Goal: Check status: Check status

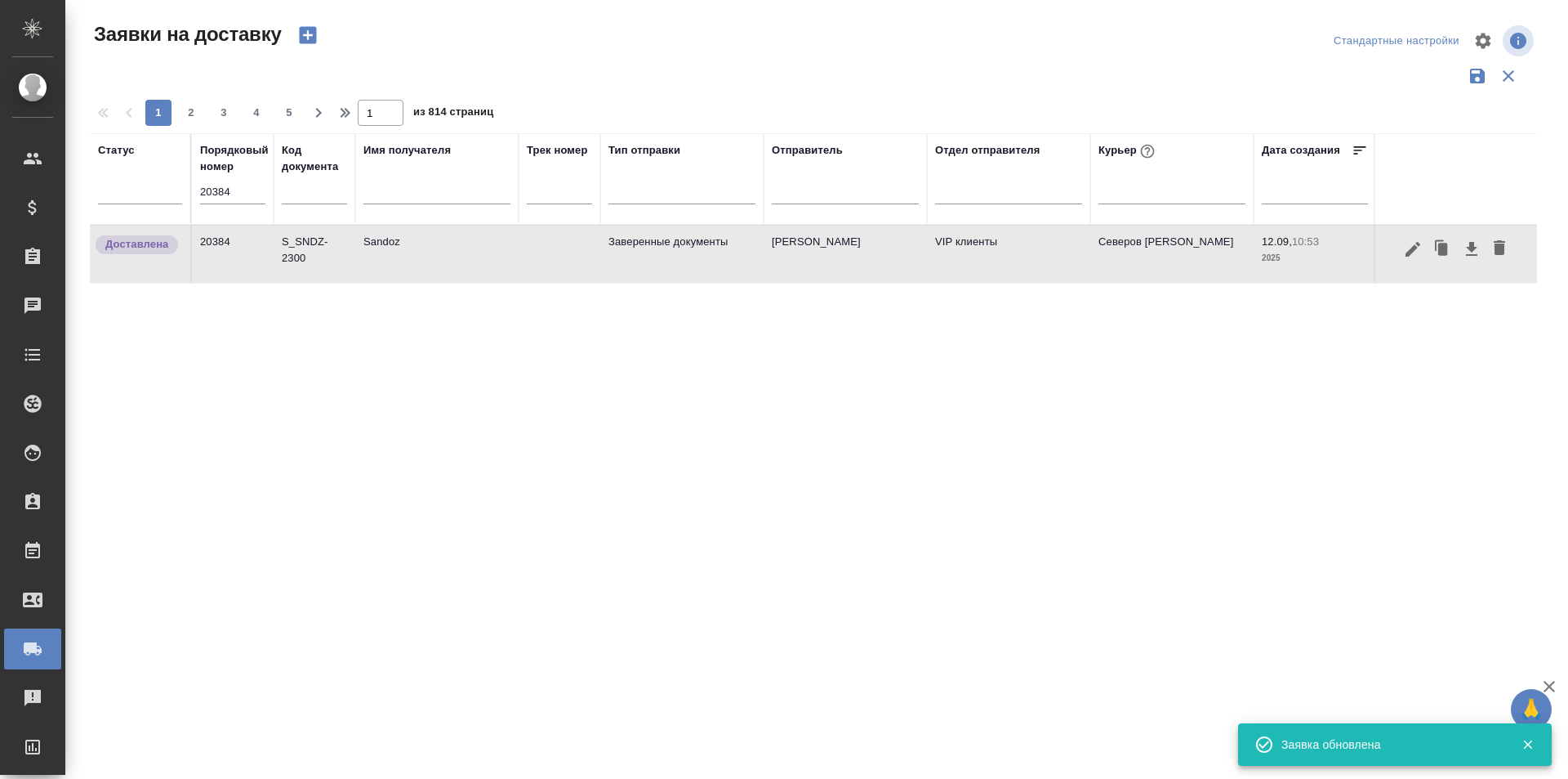
click at [247, 198] on input "20384" at bounding box center [233, 191] width 65 height 23
paste input "93"
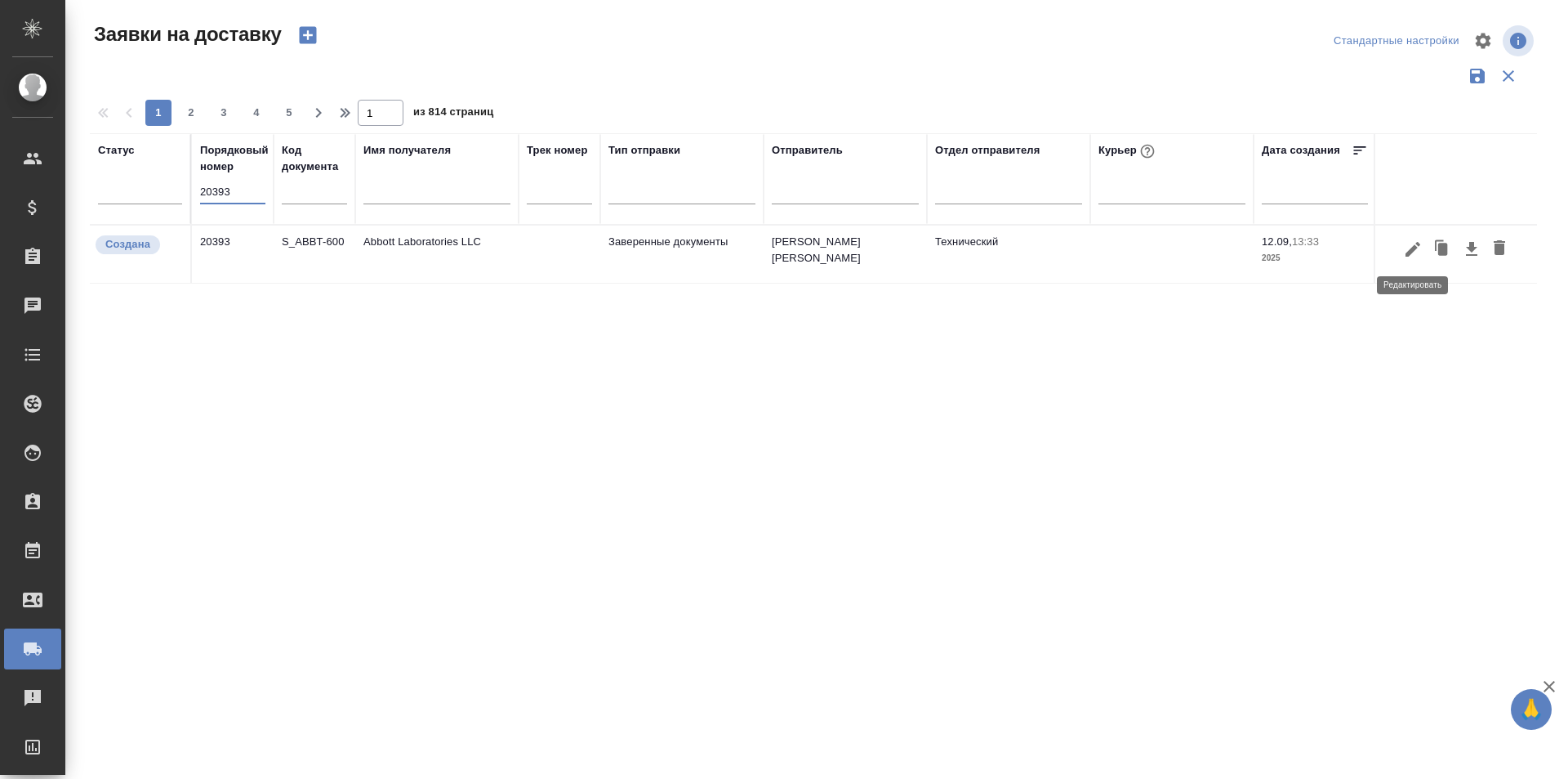
type input "20393"
click at [1411, 259] on button "button" at bounding box center [1413, 249] width 28 height 31
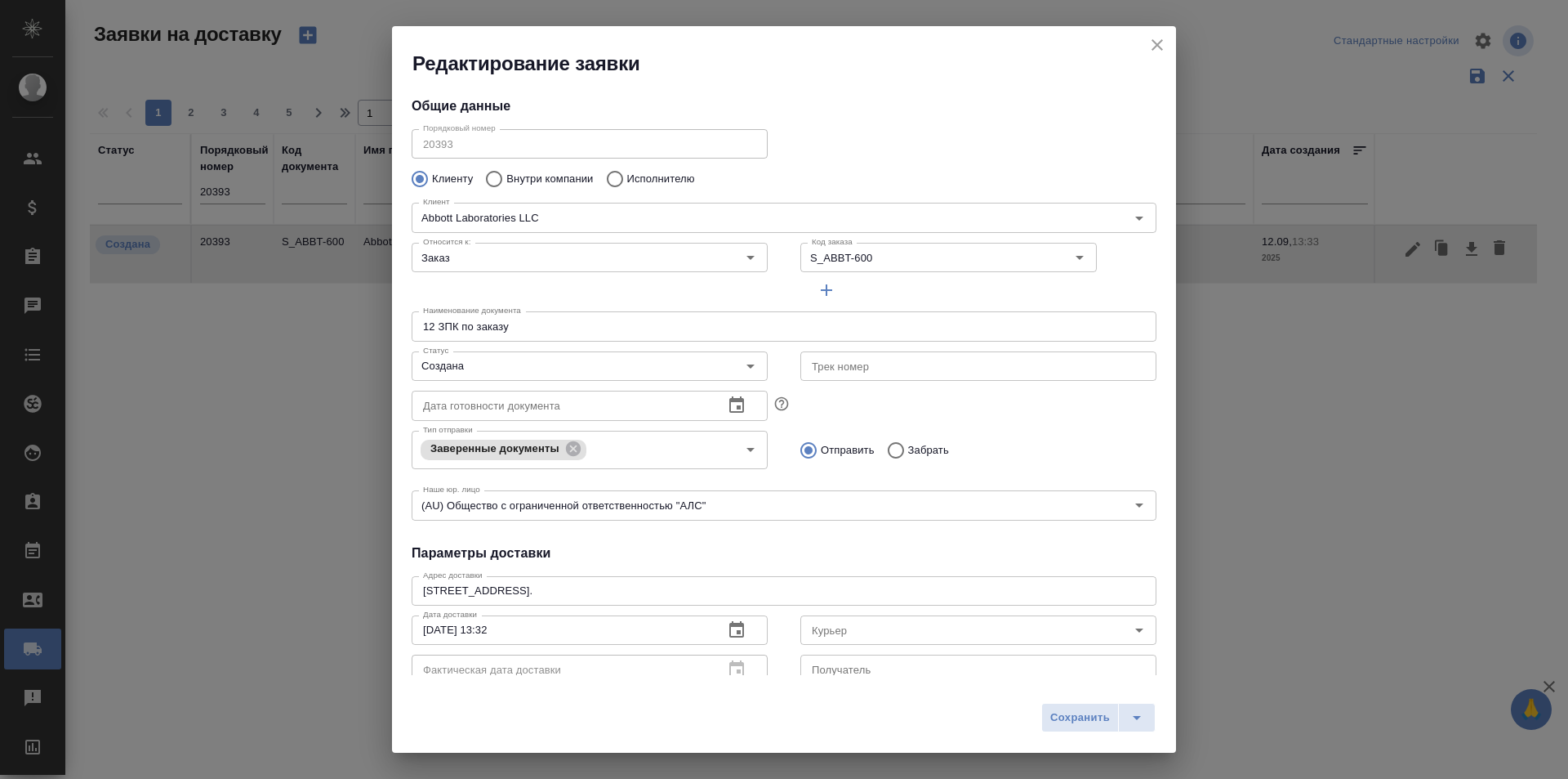
type input "Русиновская Янина"
type input "[PHONE_NUMBER]"
type input "[PERSON_NAME] [PERSON_NAME]"
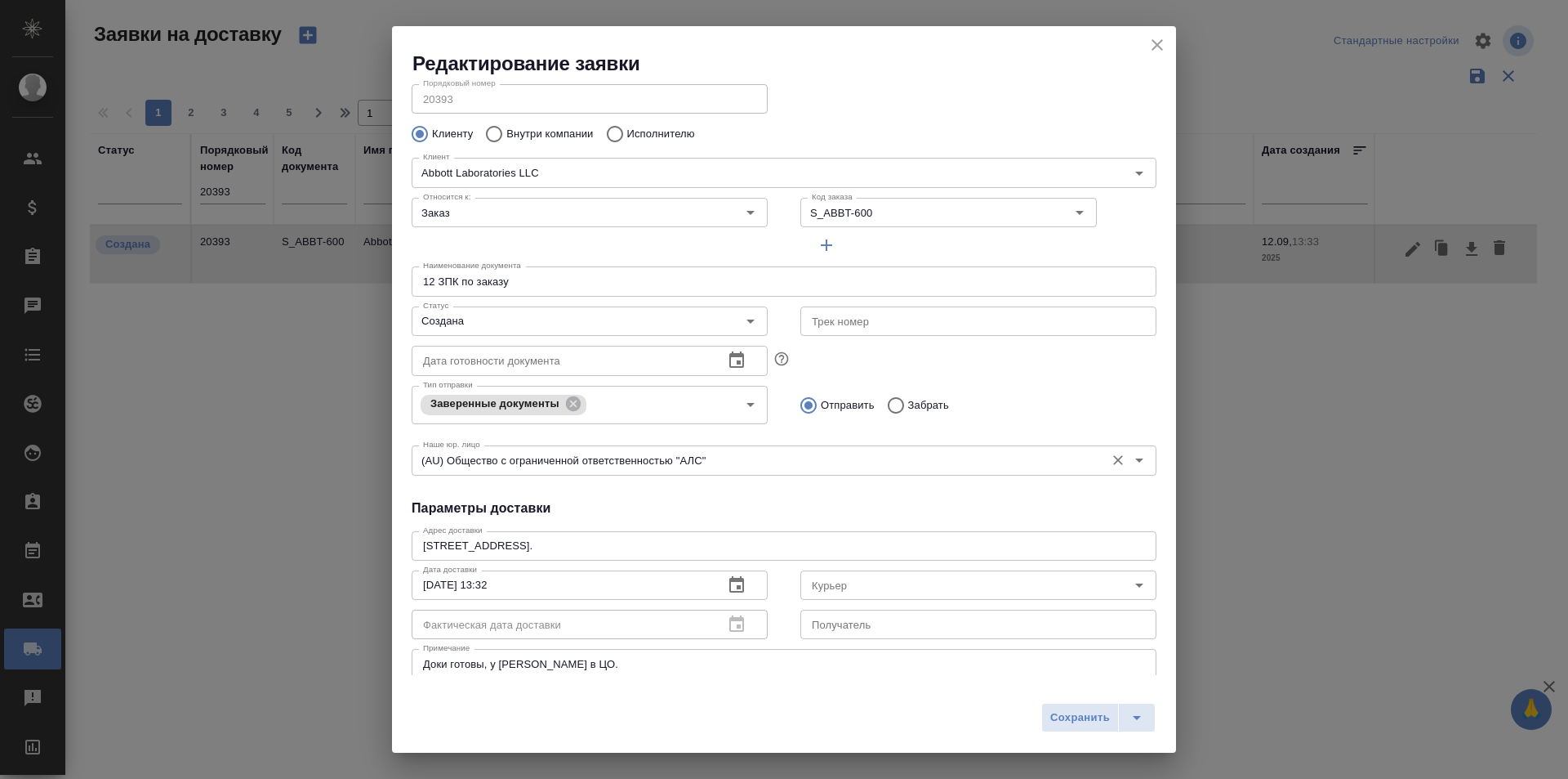
scroll to position [82, 0]
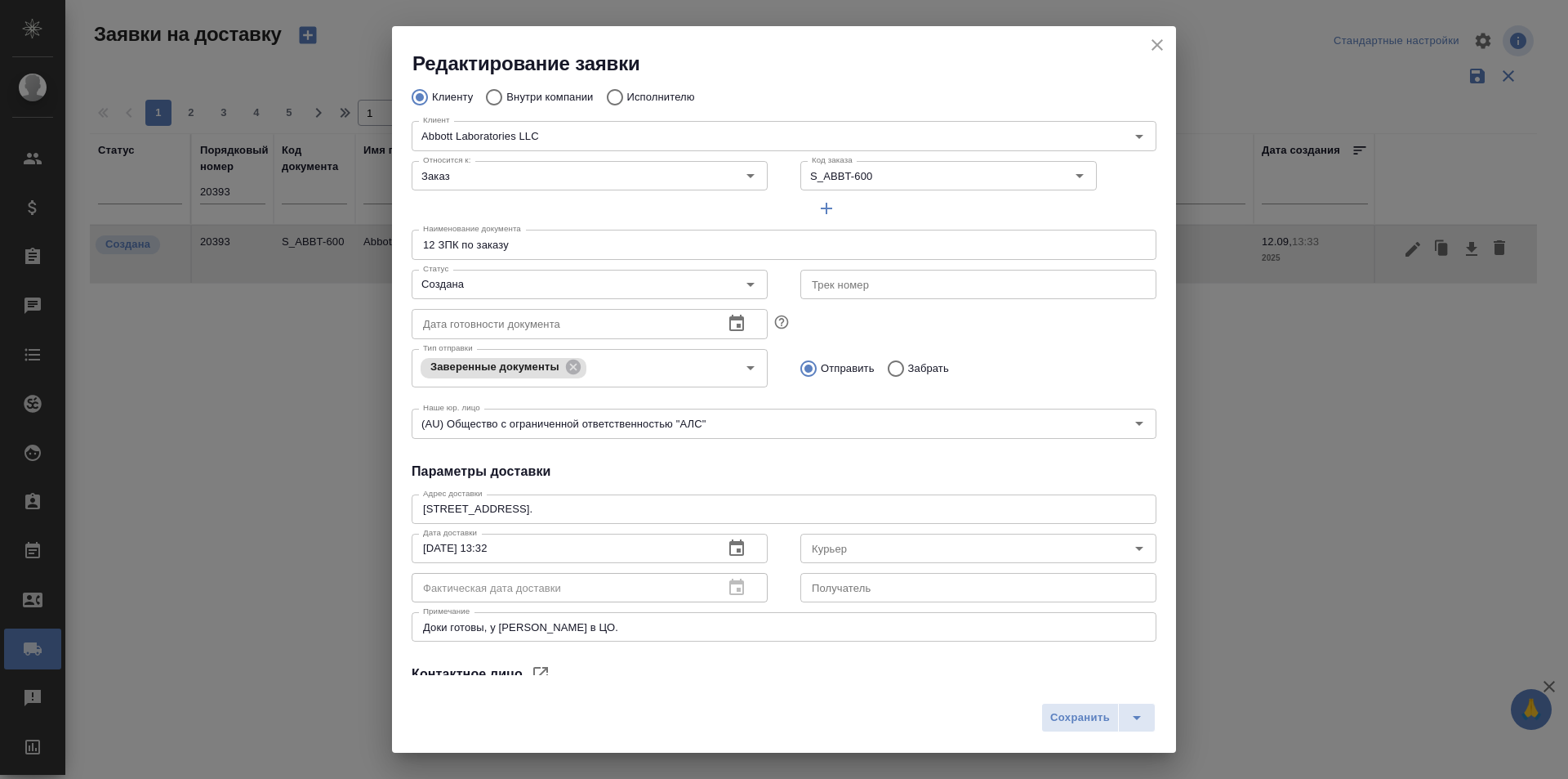
click at [1144, 40] on div "Редактирование заявки" at bounding box center [784, 51] width 784 height 51
click at [1151, 40] on icon "close" at bounding box center [1157, 44] width 19 height 19
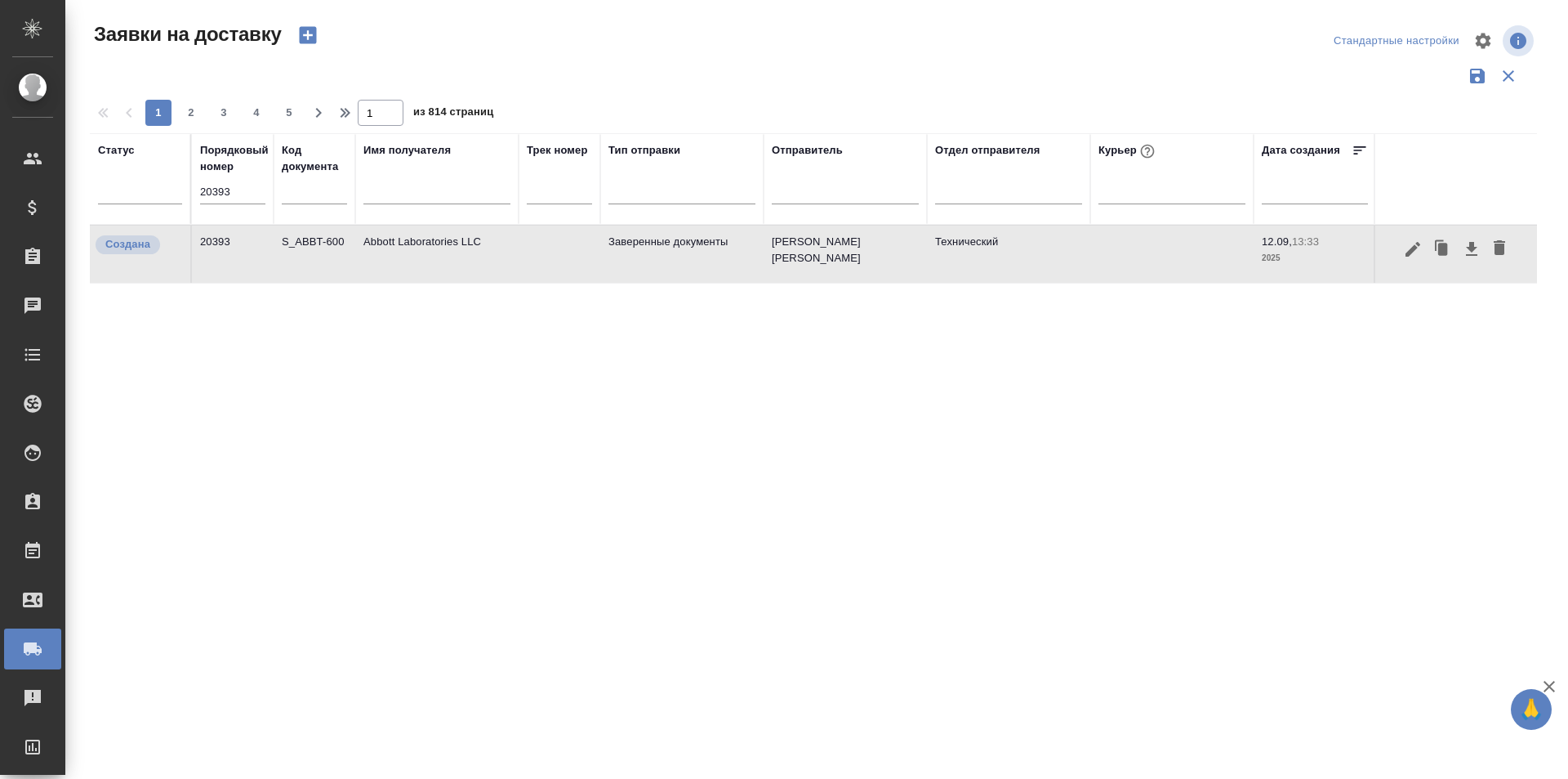
click at [206, 195] on input "20393" at bounding box center [233, 191] width 65 height 23
paste input "72"
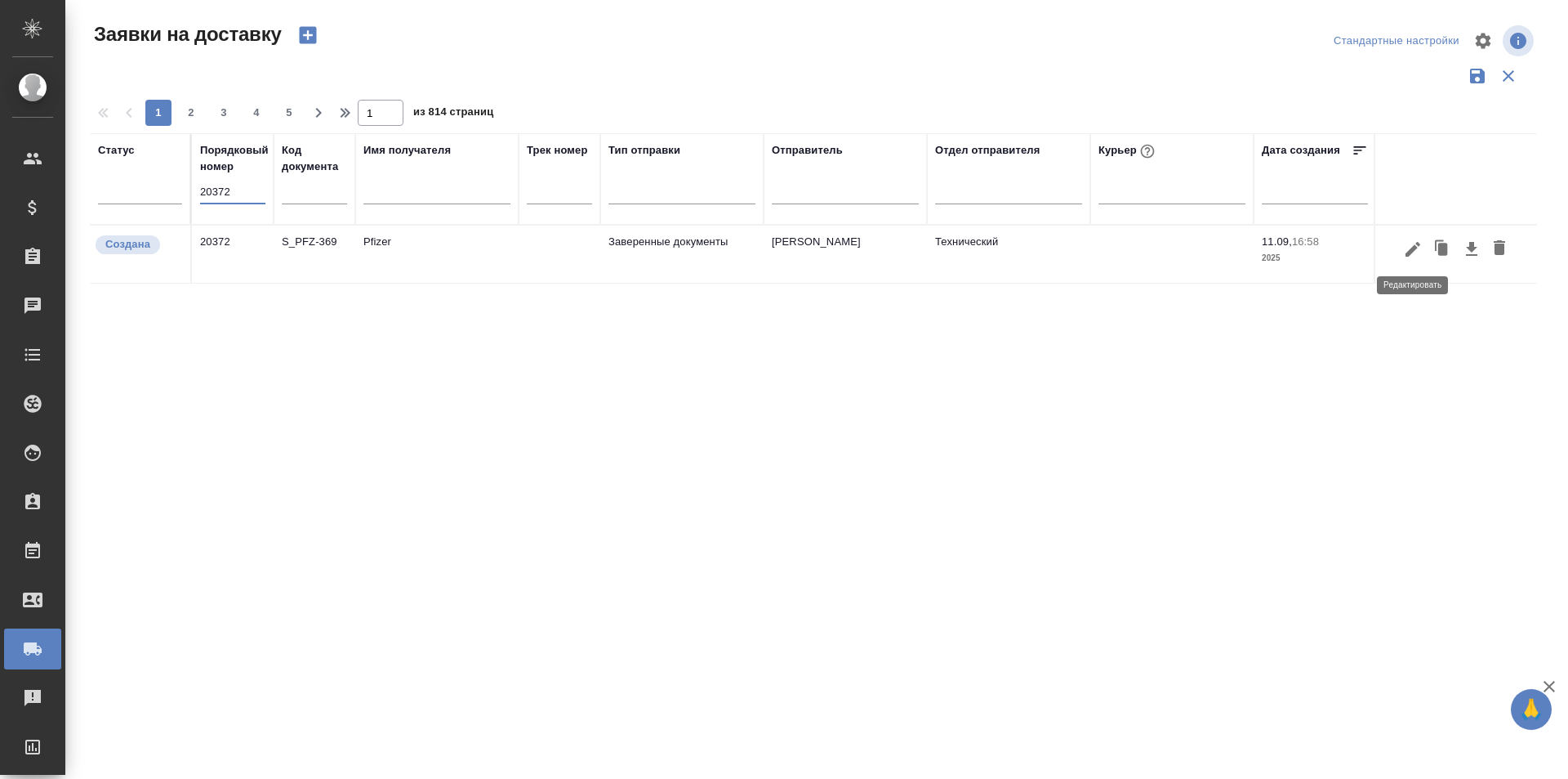
type input "20372"
click at [1417, 251] on icon "button" at bounding box center [1413, 248] width 19 height 19
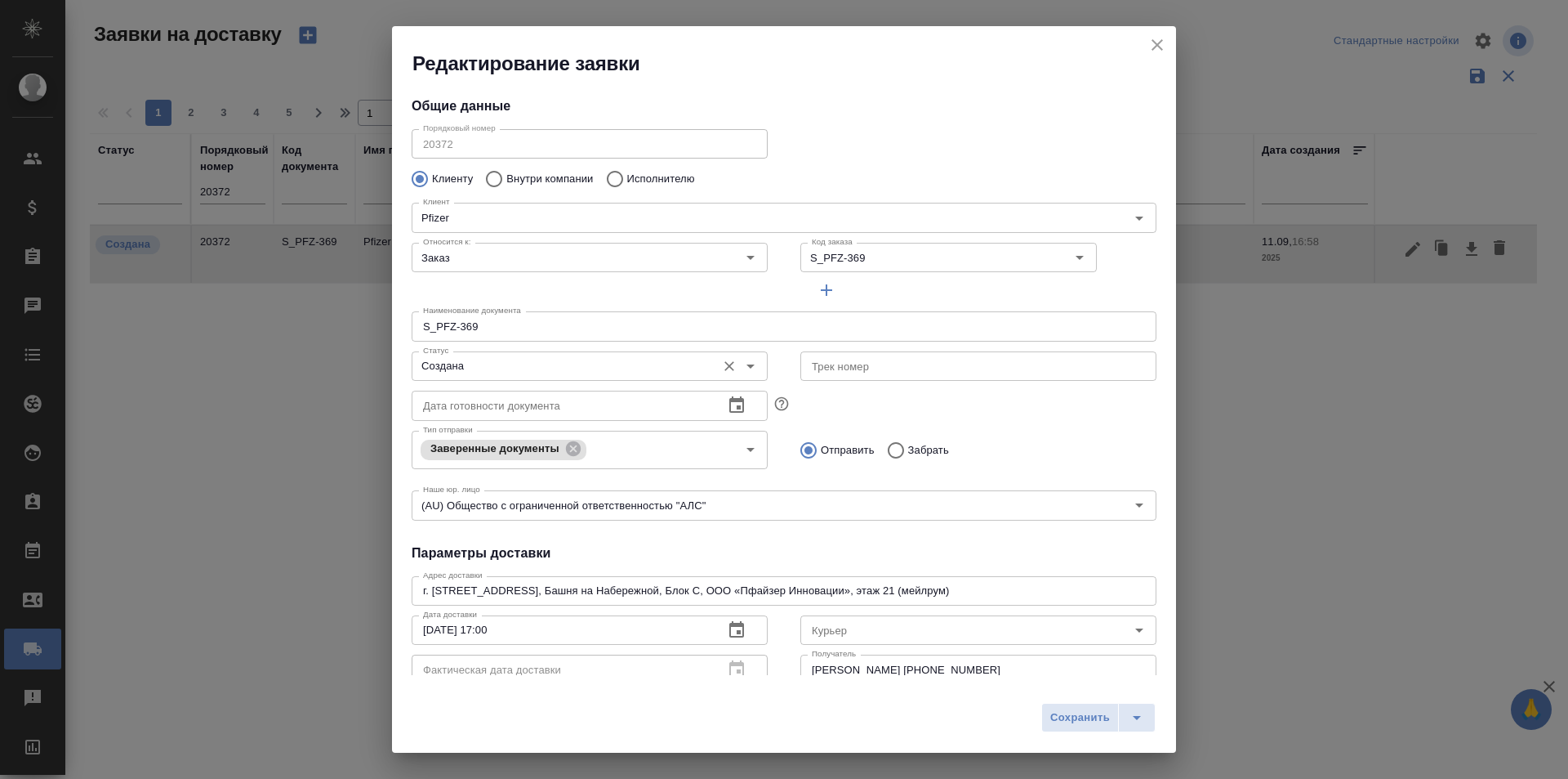
click at [559, 373] on input "Создана" at bounding box center [562, 365] width 292 height 19
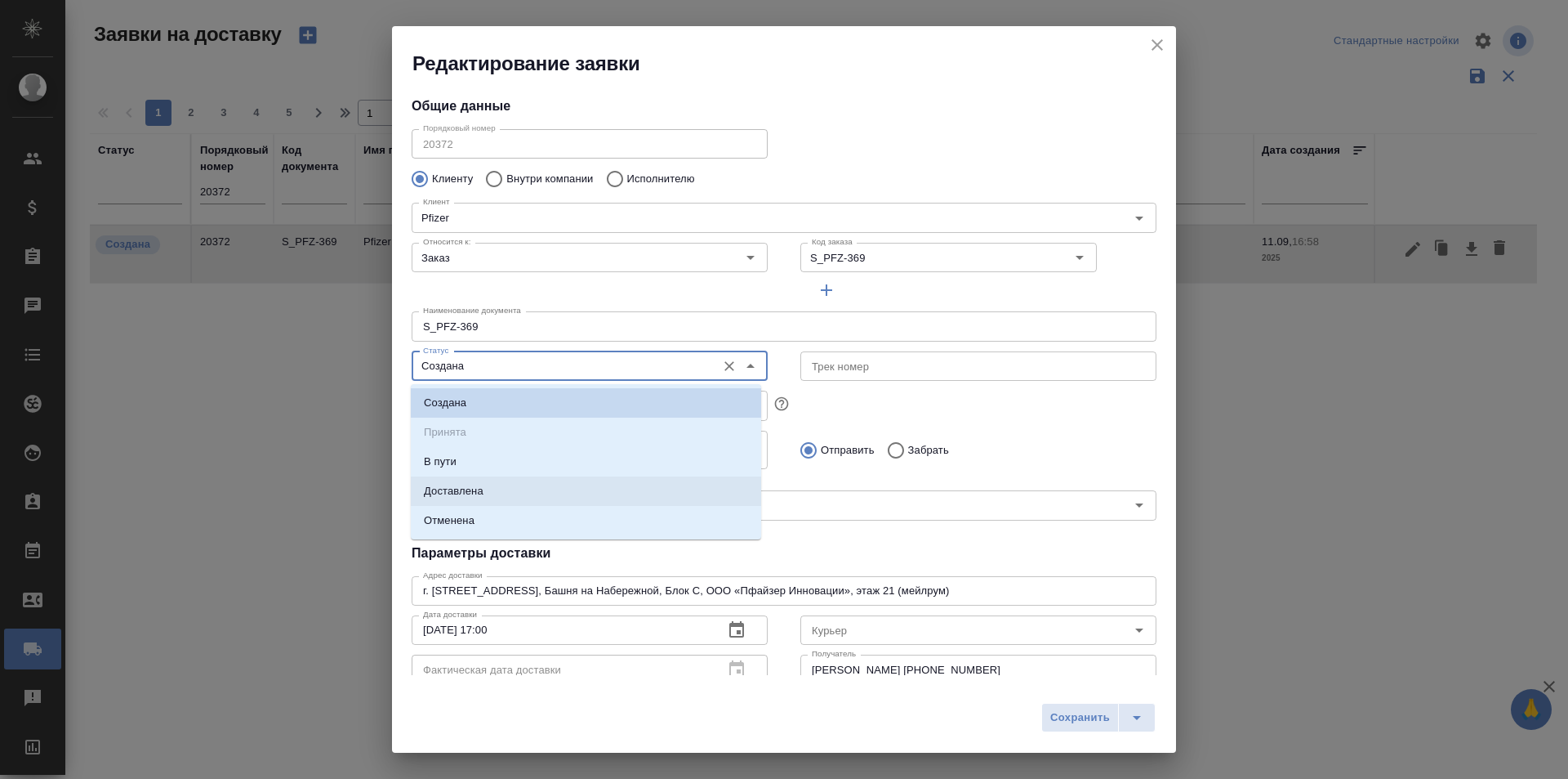
click at [505, 486] on li "Доставлена" at bounding box center [586, 491] width 350 height 29
type input "Доставлена"
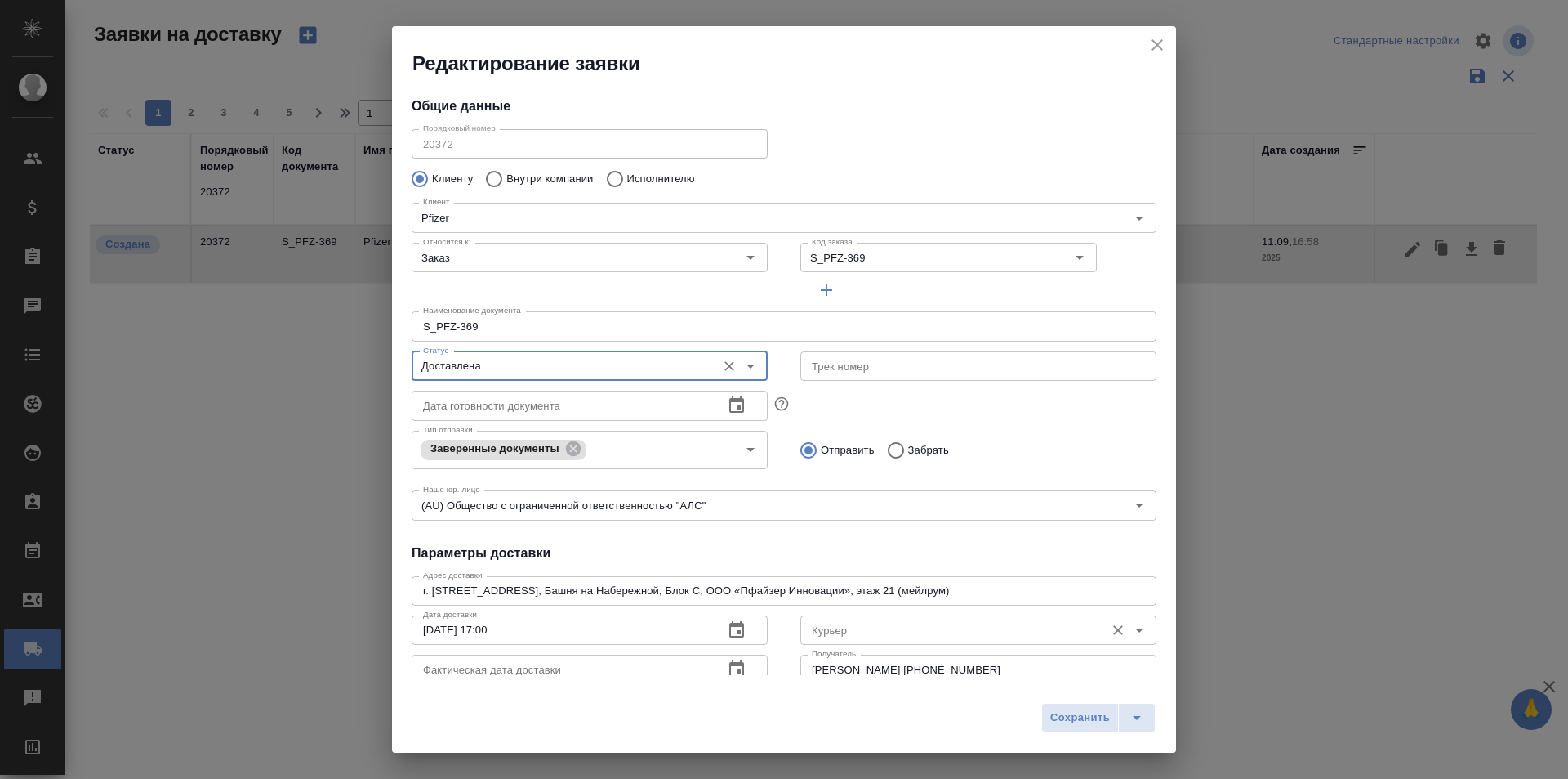
click at [853, 633] on input "Курьер" at bounding box center [951, 629] width 292 height 19
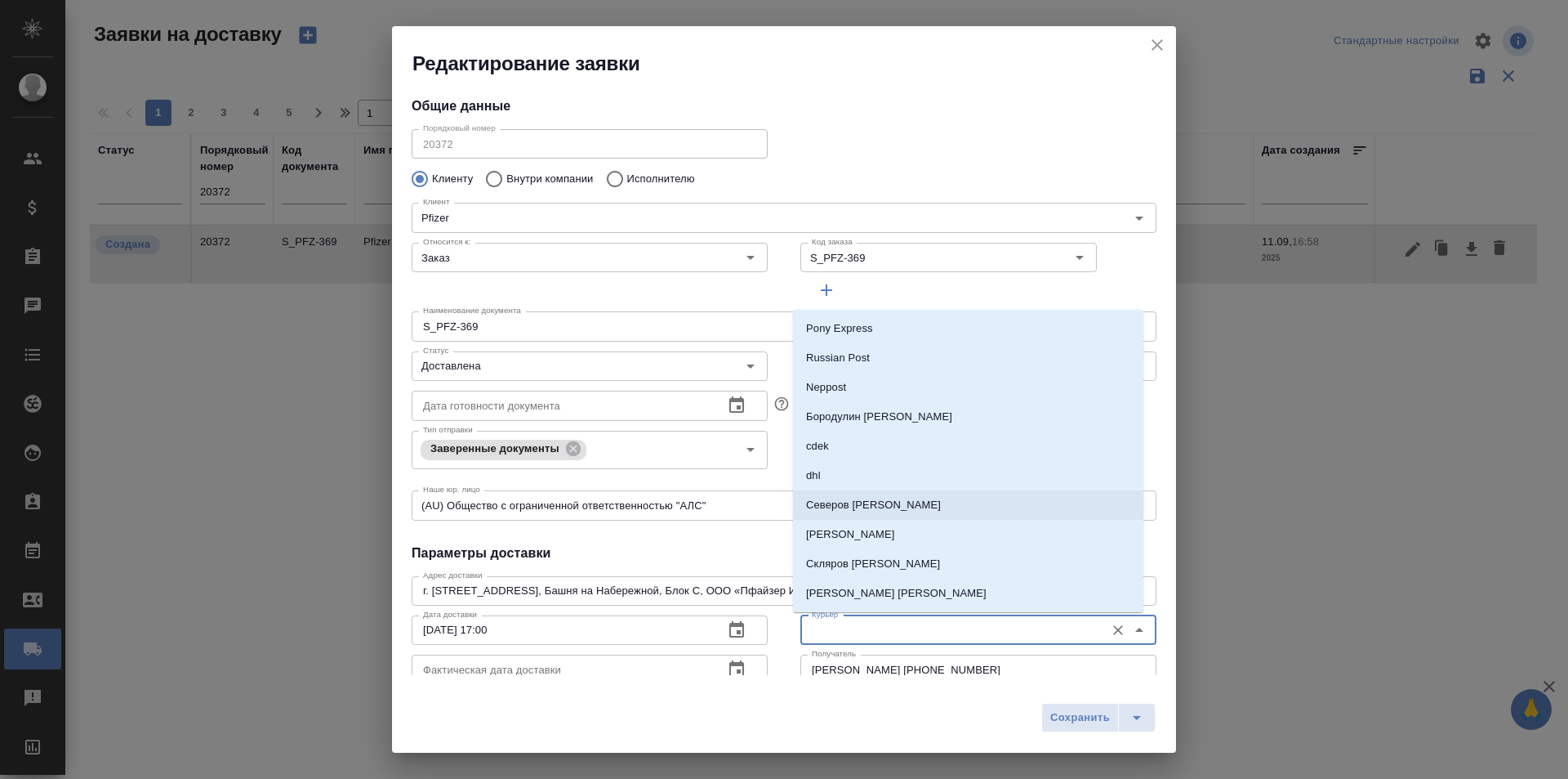
click at [869, 513] on li "Северов [PERSON_NAME]" at bounding box center [967, 505] width 350 height 29
type input "Северов [PERSON_NAME]"
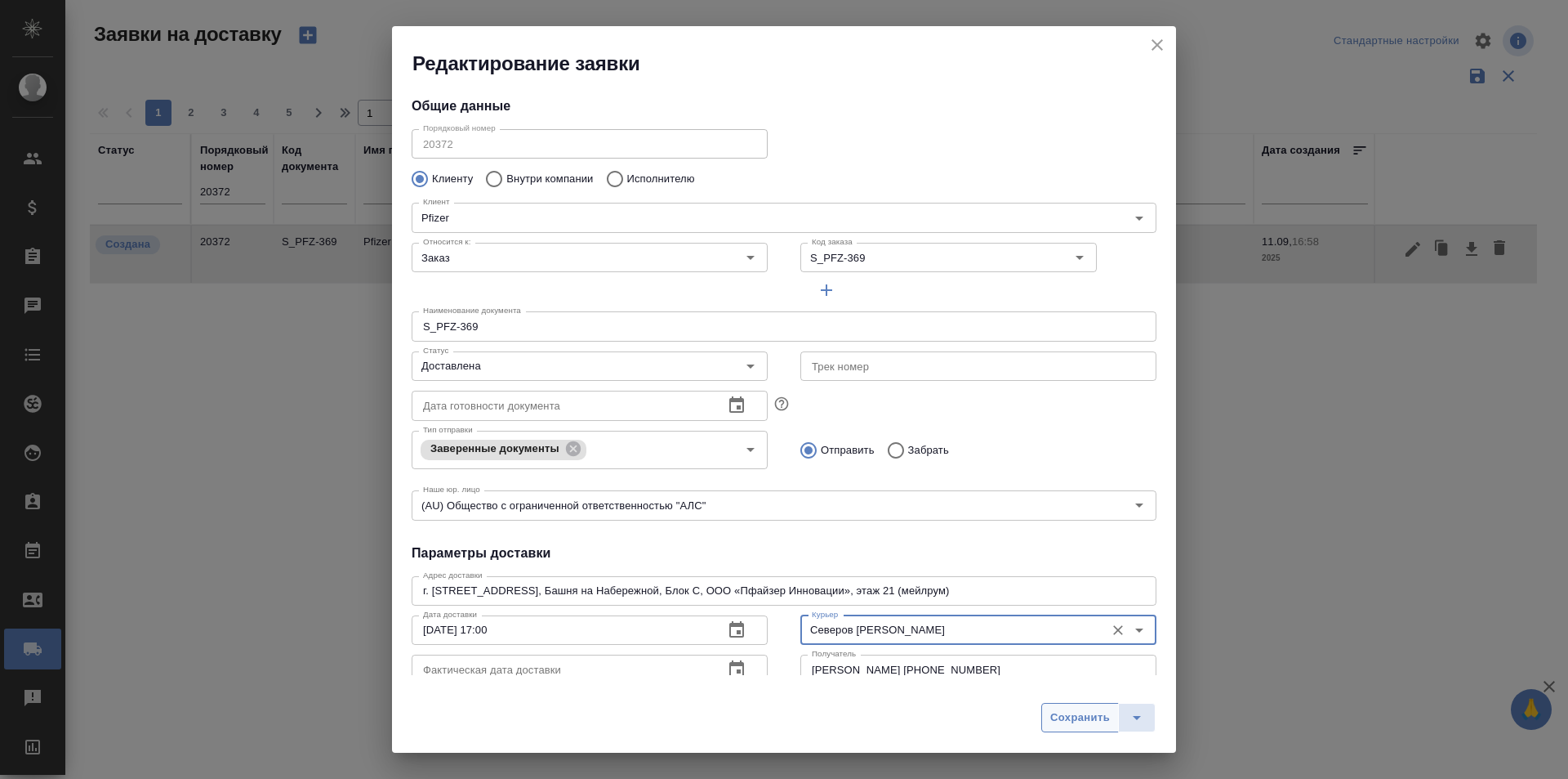
click at [1057, 705] on button "Сохранить" at bounding box center [1080, 717] width 78 height 29
type input "Создана"
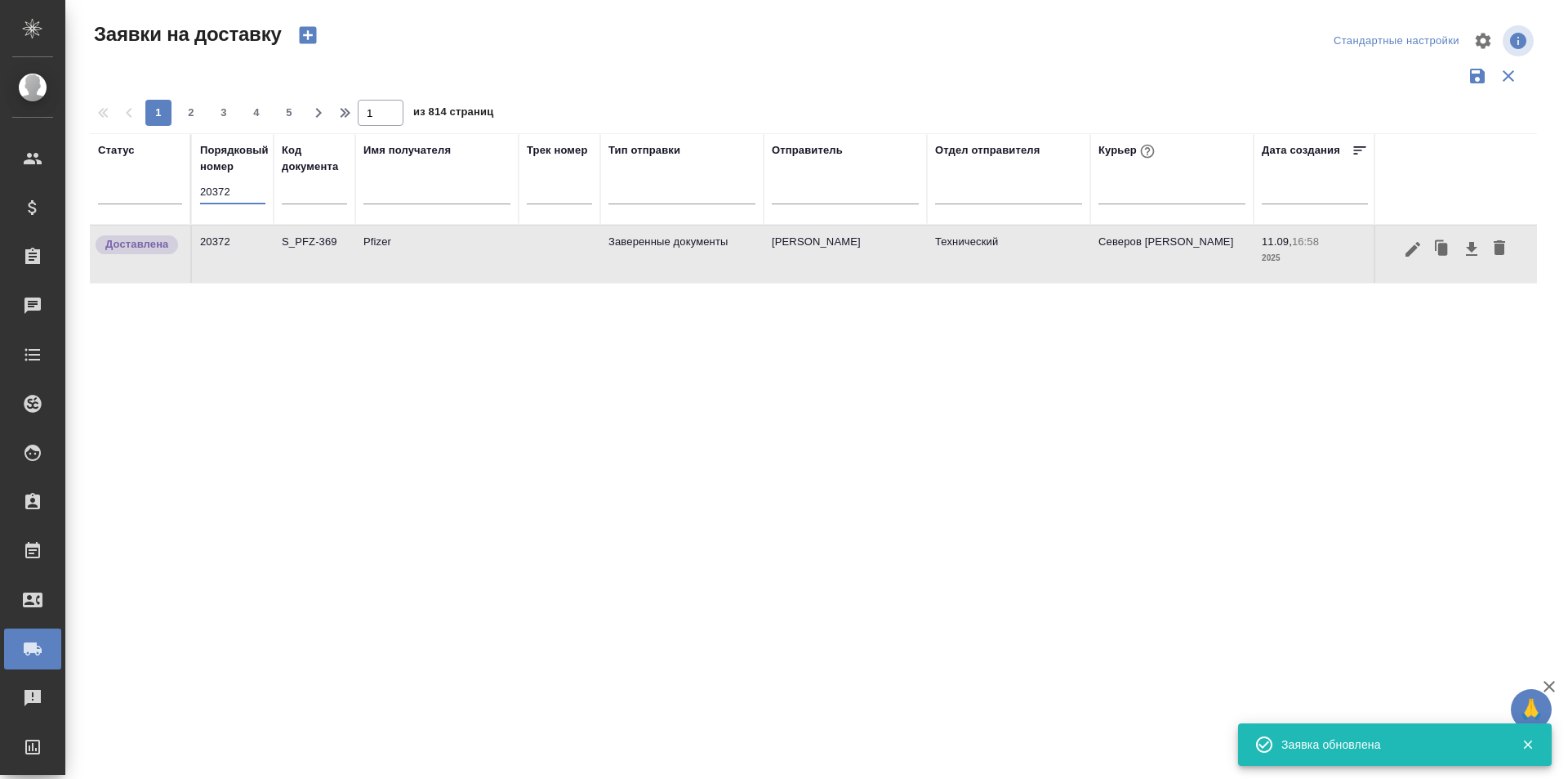
click at [219, 190] on input "20372" at bounding box center [233, 191] width 65 height 23
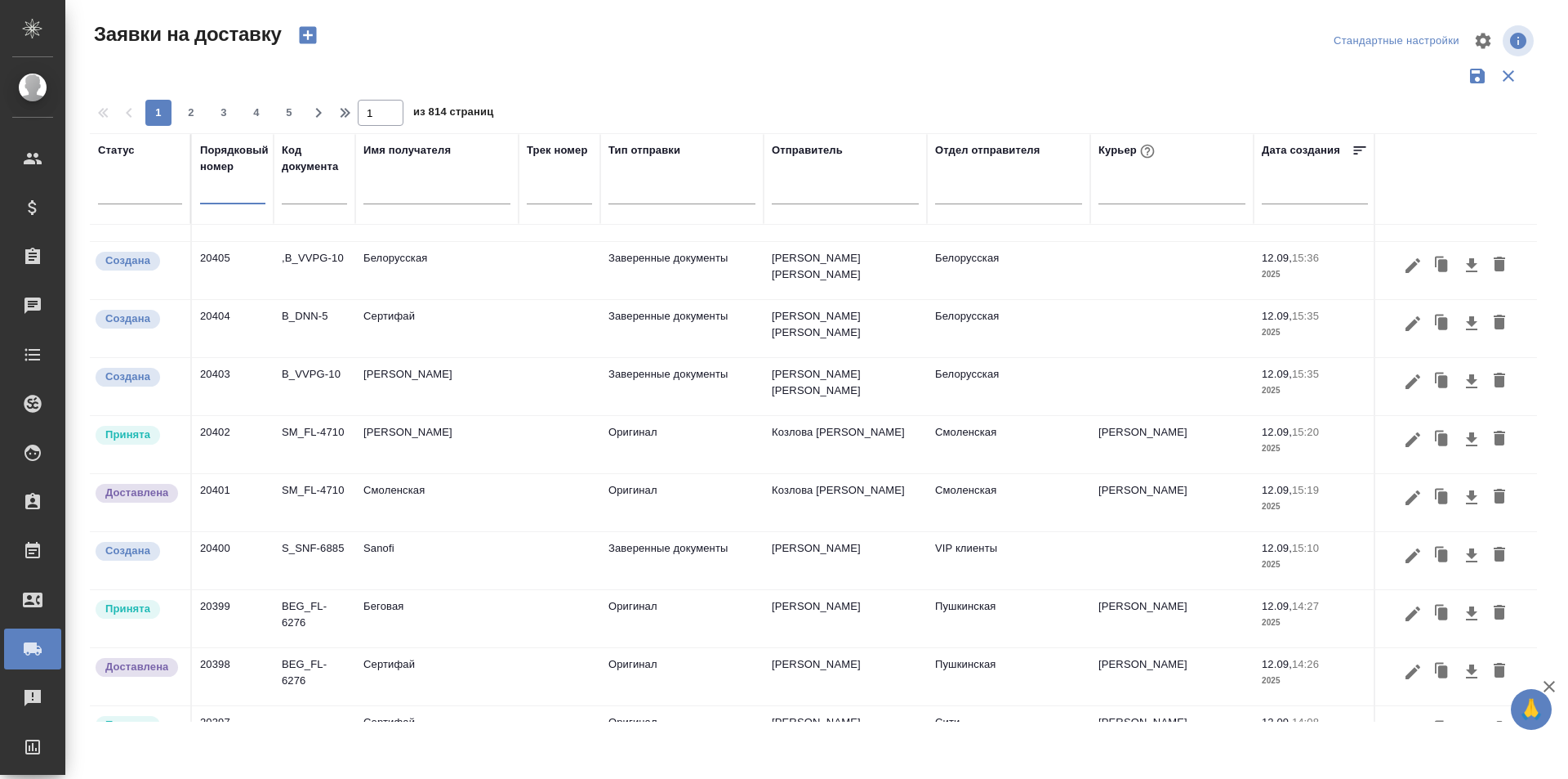
scroll to position [164, 0]
